Goal: Task Accomplishment & Management: Use online tool/utility

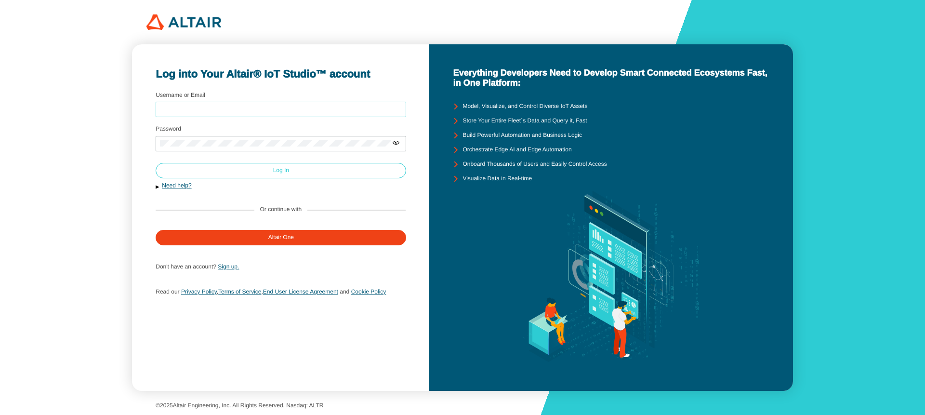
type input "abodas"
click at [240, 165] on paper-button "Log In" at bounding box center [281, 170] width 250 height 15
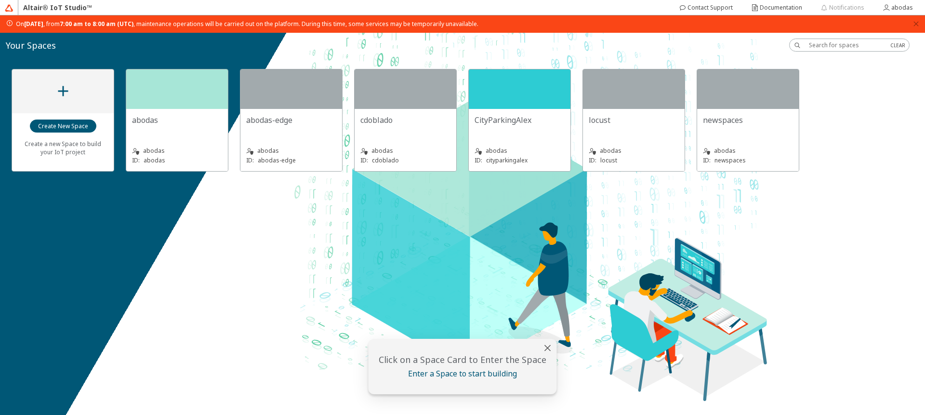
click at [190, 129] on div "abodas" at bounding box center [177, 124] width 90 height 19
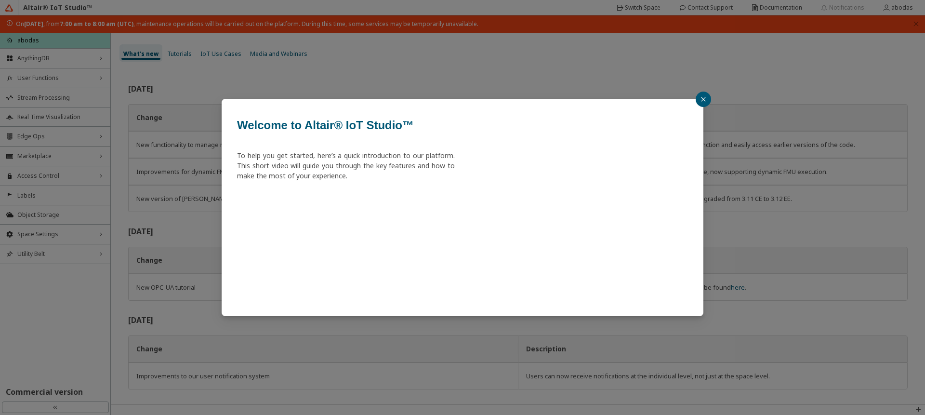
click at [696, 96] on button "button" at bounding box center [702, 99] width 15 height 15
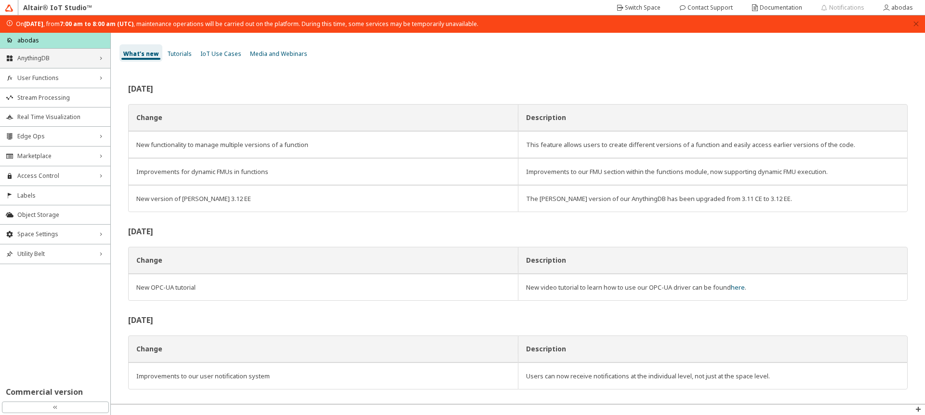
click at [45, 56] on span "AnythingDB" at bounding box center [55, 58] width 76 height 8
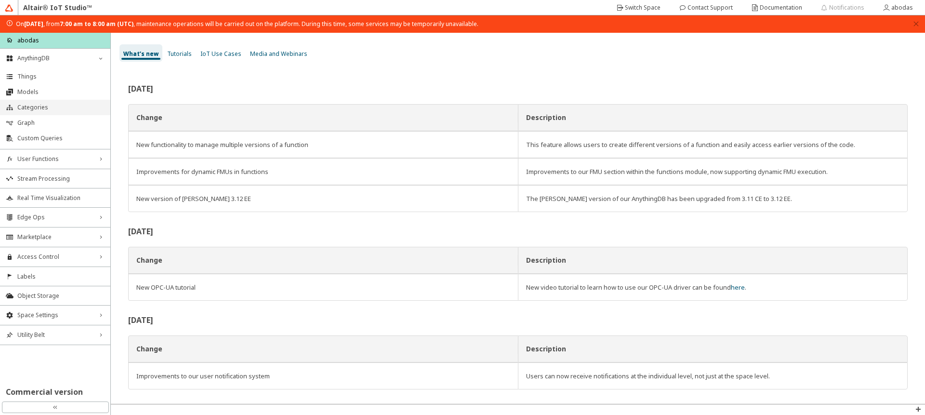
click at [37, 108] on span "Categories" at bounding box center [60, 108] width 87 height 8
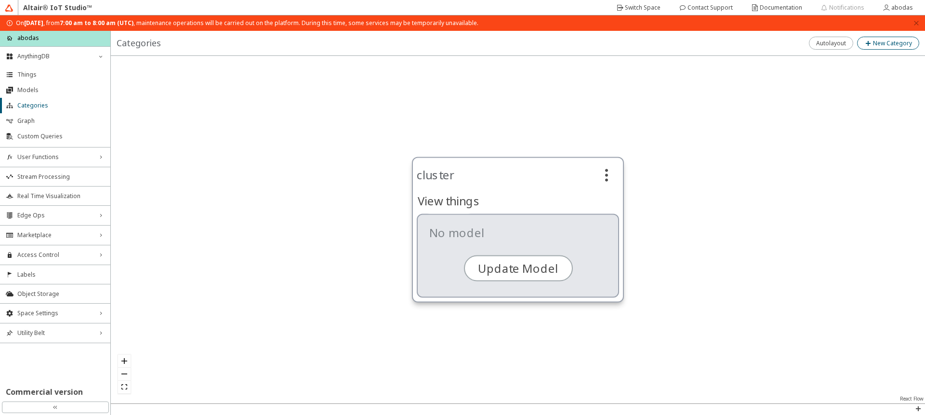
click at [0, 0] on slot "New Category" at bounding box center [0, 0] width 0 height 0
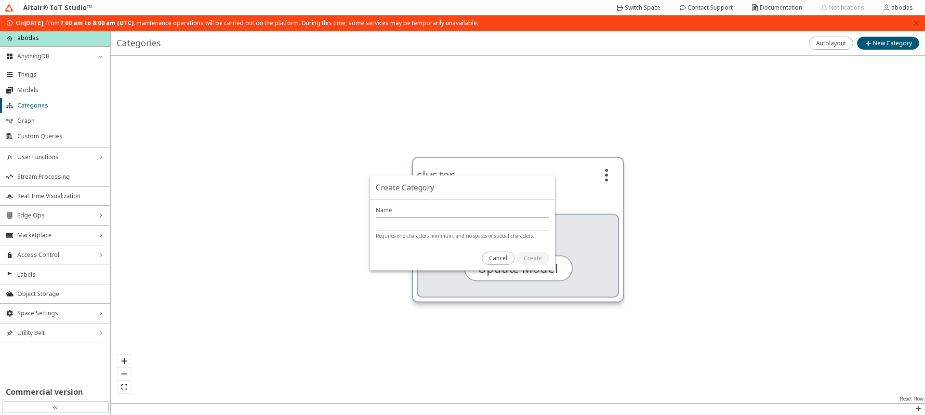
click at [483, 261] on unity-button at bounding box center [498, 257] width 33 height 13
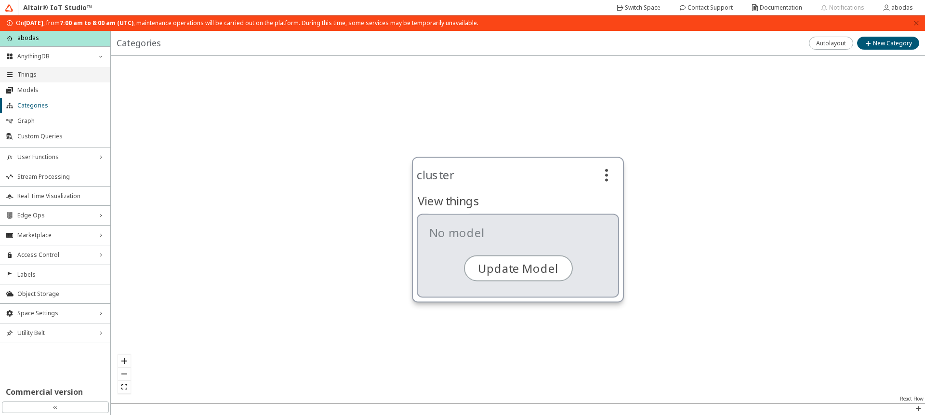
click at [28, 74] on span "Things" at bounding box center [60, 75] width 87 height 8
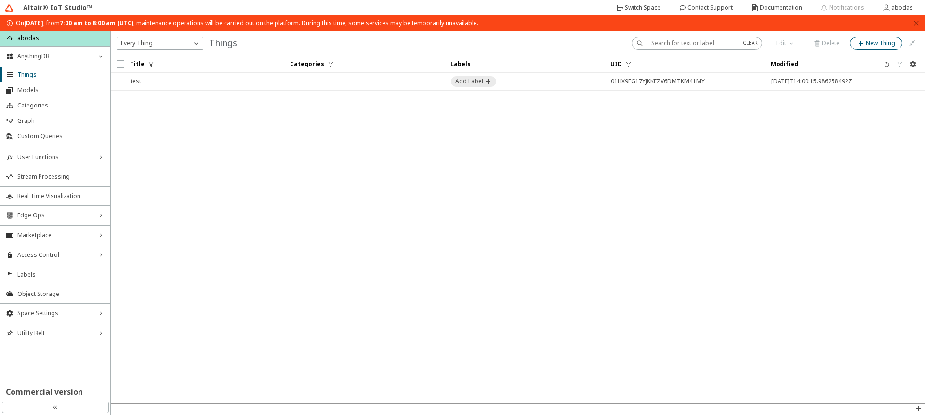
click at [865, 43] on iron-icon at bounding box center [861, 43] width 9 height 8
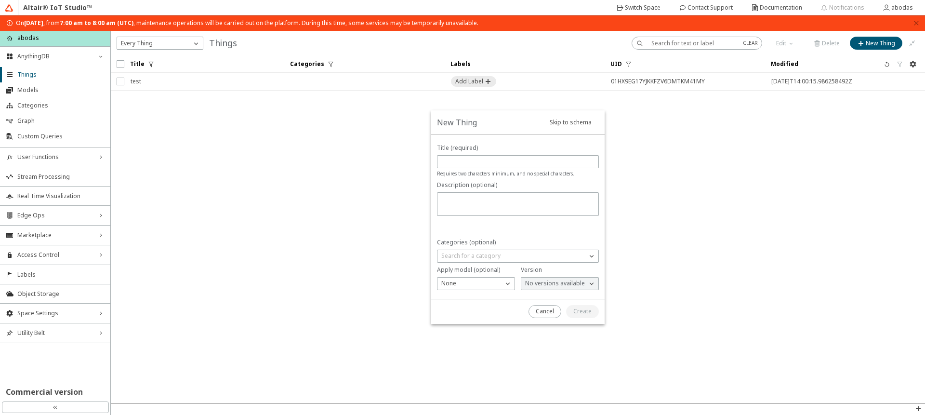
click at [533, 318] on div at bounding box center [561, 311] width 87 height 25
click at [536, 314] on paper-button "Cancel" at bounding box center [544, 311] width 33 height 13
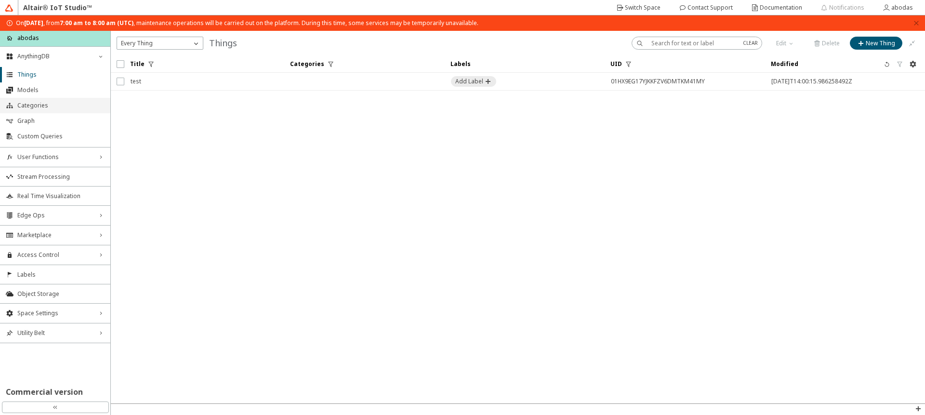
click at [42, 100] on li "Categories" at bounding box center [55, 105] width 110 height 15
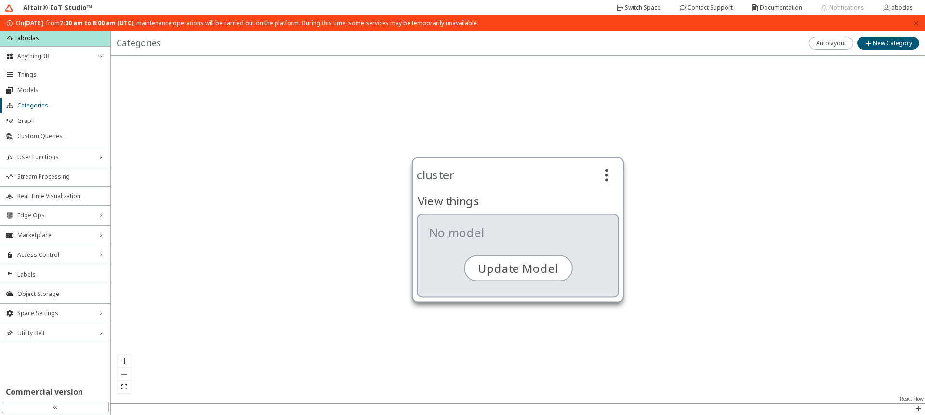
click at [0, 0] on slot "cluster" at bounding box center [0, 0] width 0 height 0
click at [610, 177] on iron-icon at bounding box center [605, 174] width 15 height 15
click at [0, 0] on slot "cluster" at bounding box center [0, 0] width 0 height 0
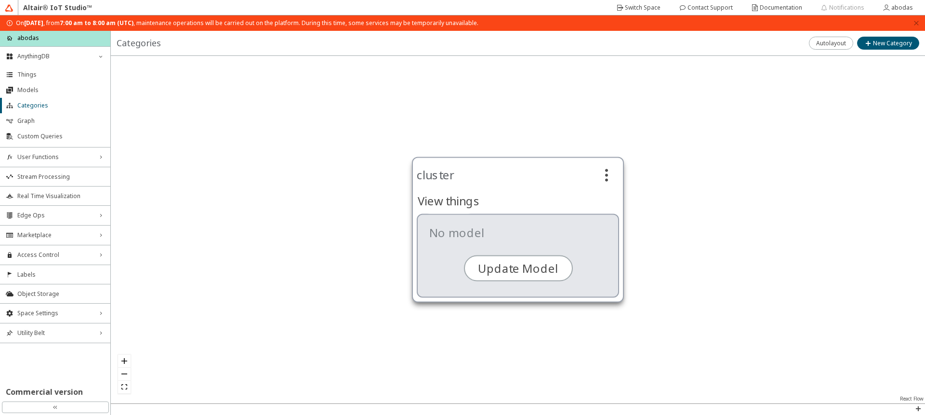
click at [0, 0] on slot "cluster" at bounding box center [0, 0] width 0 height 0
click at [0, 0] on slot "View things" at bounding box center [0, 0] width 0 height 0
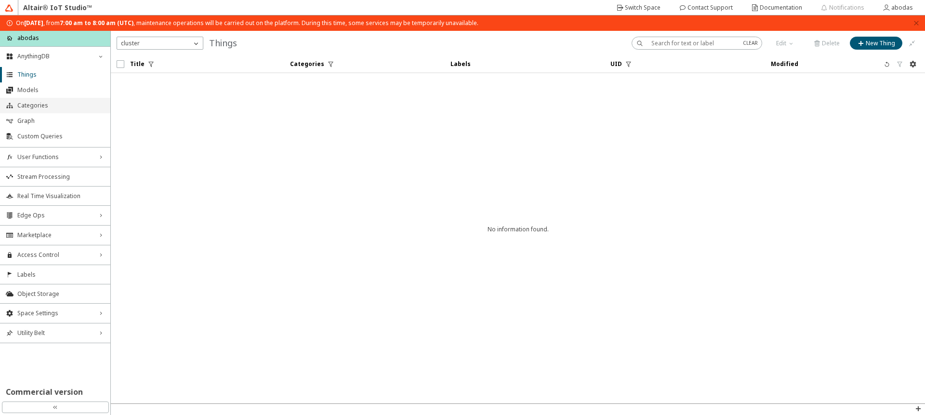
click at [34, 107] on span "Categories" at bounding box center [60, 106] width 87 height 8
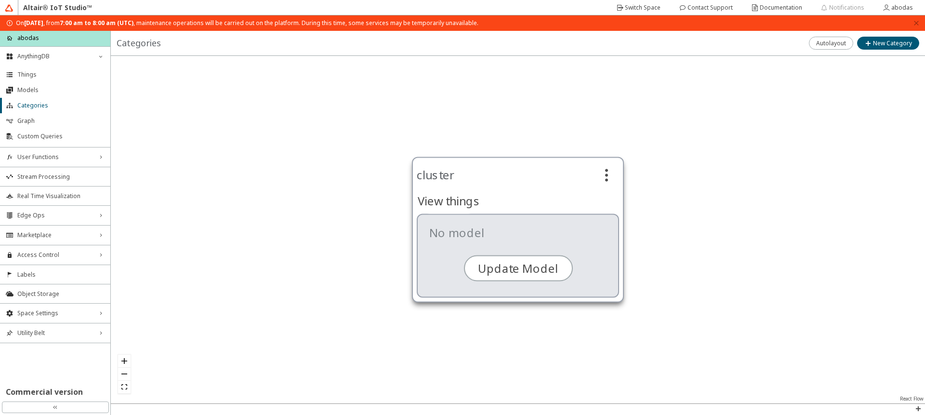
click at [0, 0] on slot "cluster" at bounding box center [0, 0] width 0 height 0
click at [611, 172] on iron-icon at bounding box center [605, 174] width 15 height 15
click at [0, 0] on slot "cluster" at bounding box center [0, 0] width 0 height 0
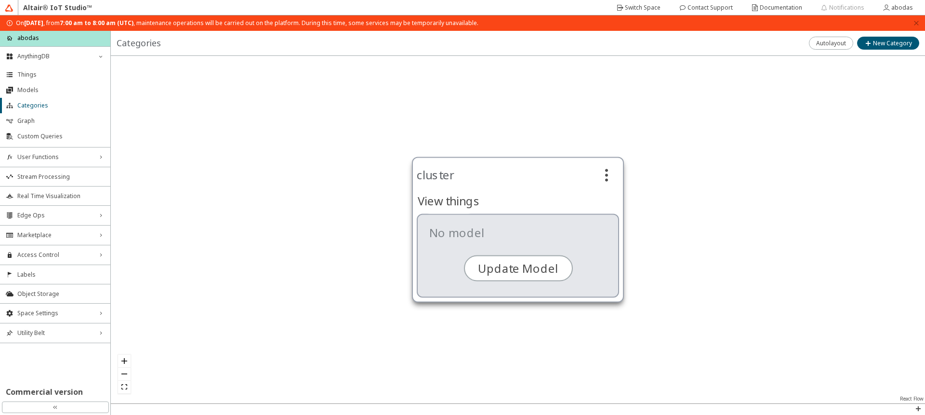
drag, startPoint x: 440, startPoint y: 172, endPoint x: 421, endPoint y: 170, distance: 18.9
click at [0, 0] on slot "cluster" at bounding box center [0, 0] width 0 height 0
click at [0, 0] on slot "Update Model" at bounding box center [0, 0] width 0 height 0
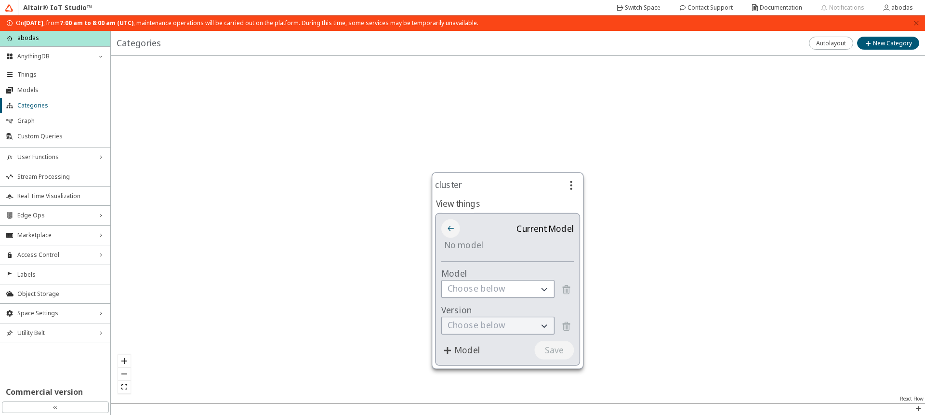
click at [451, 223] on iron-icon at bounding box center [450, 228] width 11 height 11
click at [446, 231] on iron-icon at bounding box center [450, 228] width 11 height 11
click at [447, 232] on iron-icon at bounding box center [451, 230] width 11 height 11
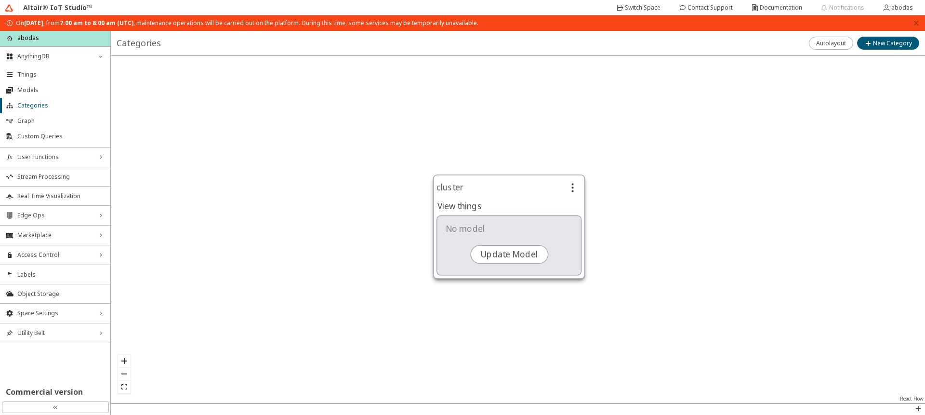
click at [718, 128] on div at bounding box center [518, 229] width 814 height 347
click at [870, 46] on iron-icon at bounding box center [868, 43] width 9 height 8
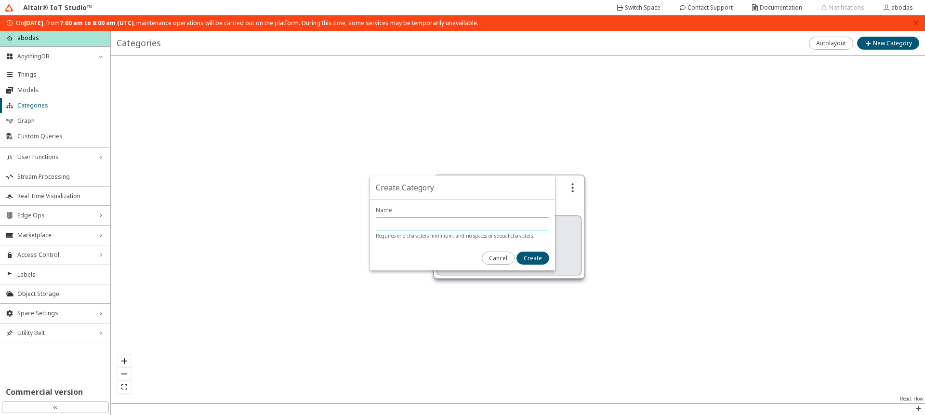
click at [511, 226] on input "text" at bounding box center [462, 224] width 165 height 8
type input "test"
click at [0, 0] on slot "Create" at bounding box center [0, 0] width 0 height 0
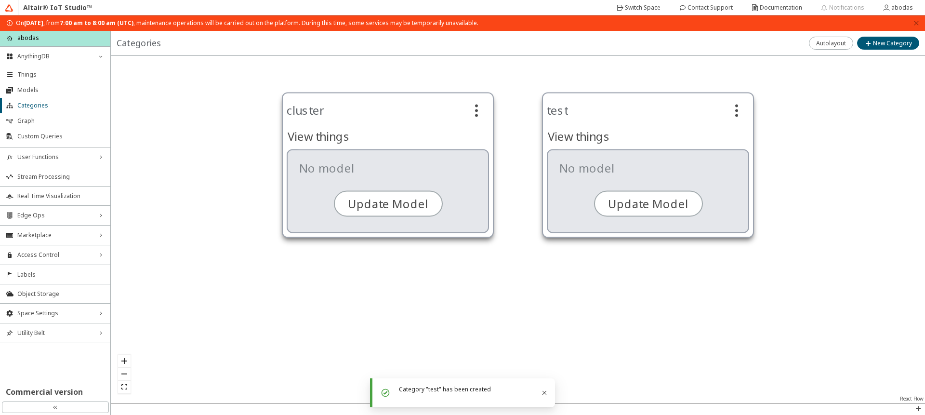
click at [0, 0] on slot "test" at bounding box center [0, 0] width 0 height 0
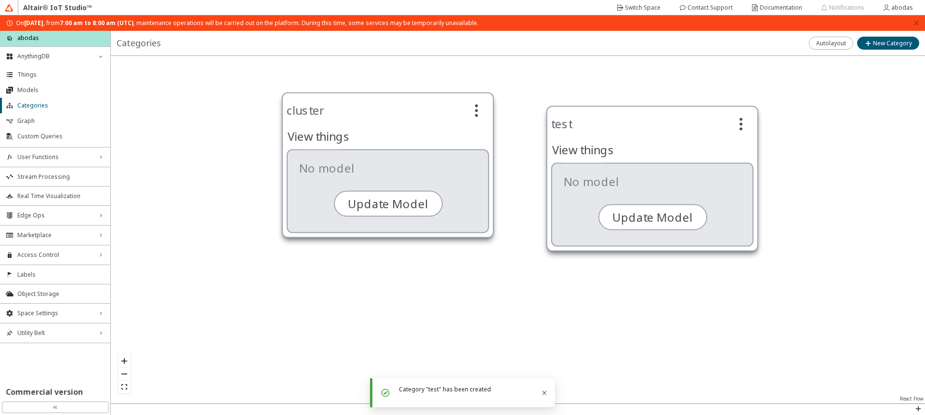
click at [555, 106] on div "test No model" at bounding box center [652, 178] width 212 height 145
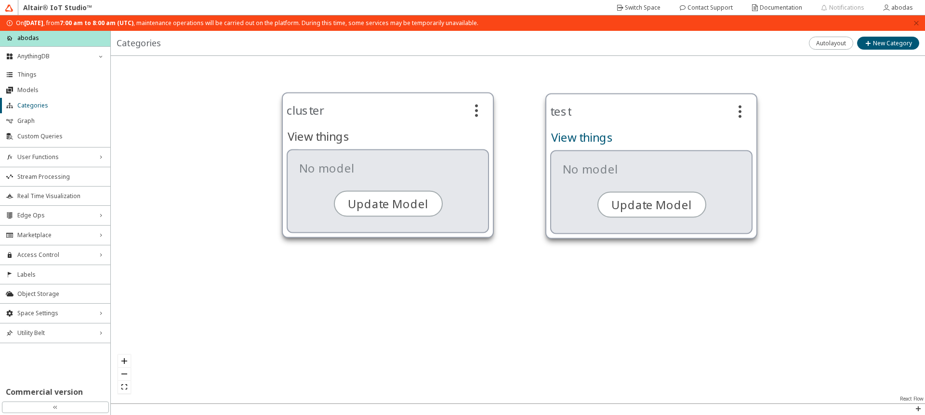
click at [0, 0] on slot "View things" at bounding box center [0, 0] width 0 height 0
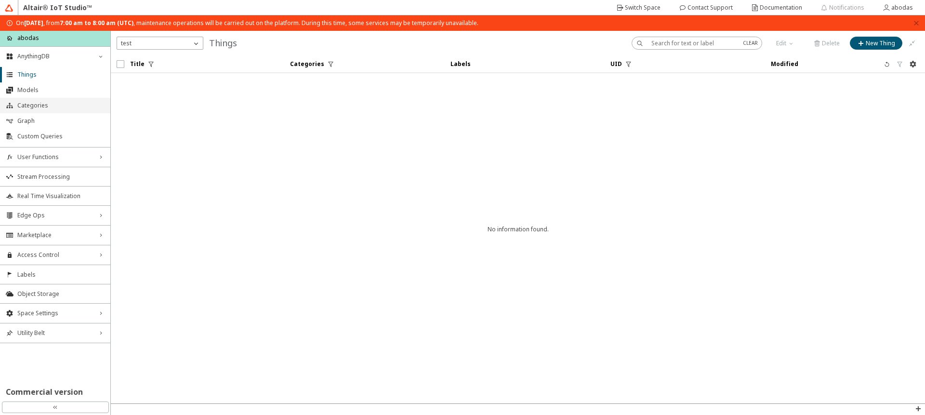
click at [36, 104] on span "Categories" at bounding box center [60, 106] width 87 height 8
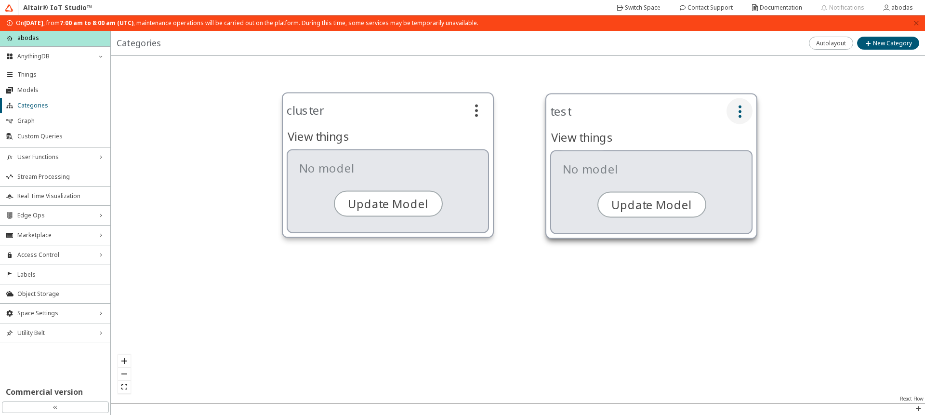
click at [741, 112] on iron-icon at bounding box center [739, 111] width 15 height 15
click at [0, 0] on slot "test" at bounding box center [0, 0] width 0 height 0
